Goal: Check status: Check status

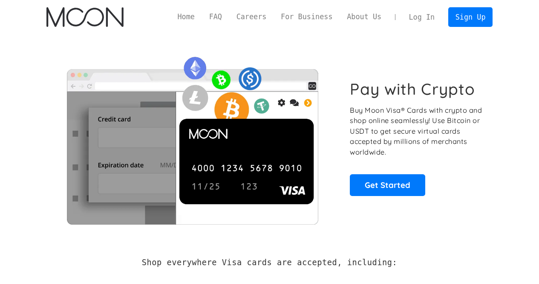
click at [428, 13] on link "Log In" at bounding box center [422, 17] width 40 height 19
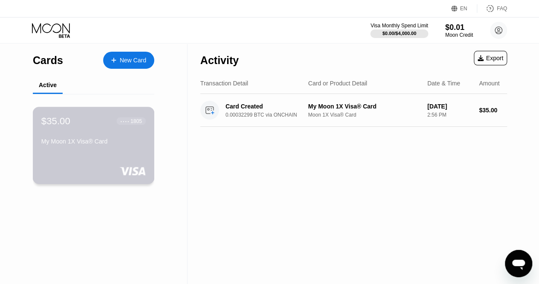
click at [110, 142] on div "My Moon 1X Visa® Card" at bounding box center [93, 141] width 104 height 7
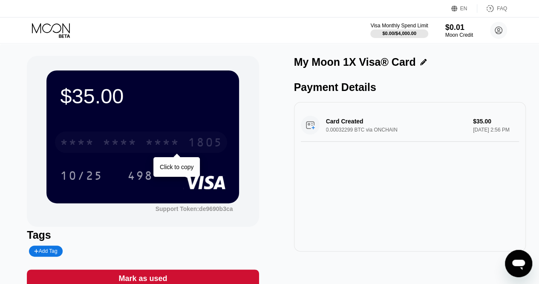
click at [137, 147] on div "* * * *" at bounding box center [120, 143] width 34 height 14
